Goal: Find specific page/section: Find specific page/section

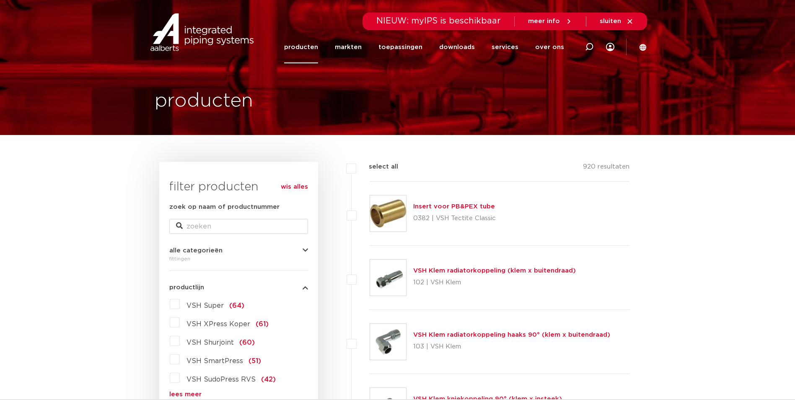
click at [202, 41] on img at bounding box center [201, 32] width 107 height 38
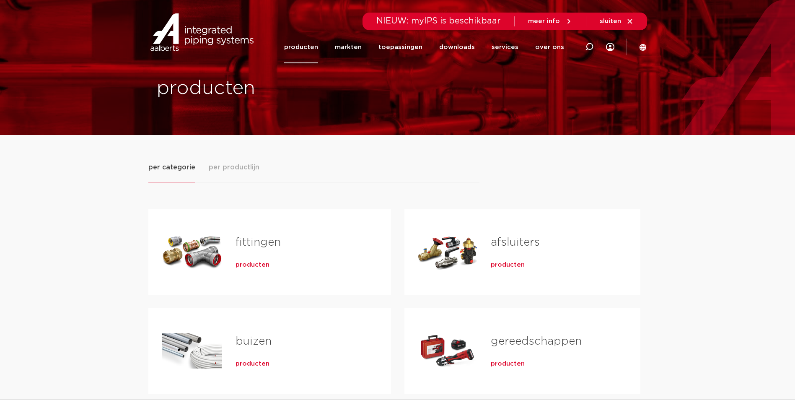
click at [274, 232] on div "fittingen producten" at bounding box center [299, 251] width 155 height 59
click at [251, 268] on span "producten" at bounding box center [252, 265] width 34 height 8
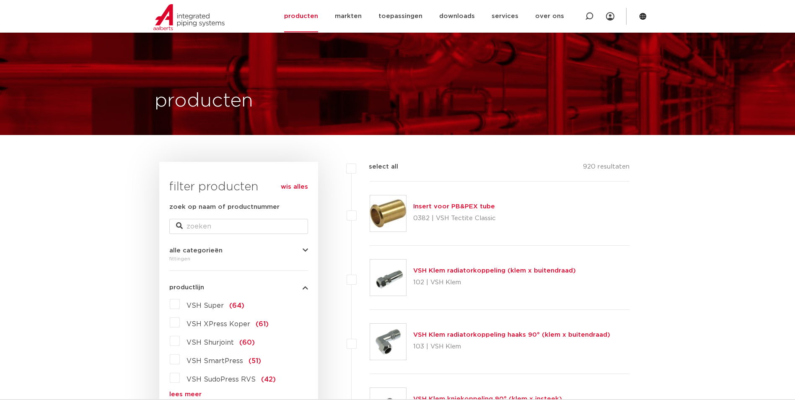
scroll to position [84, 0]
